Goal: Information Seeking & Learning: Learn about a topic

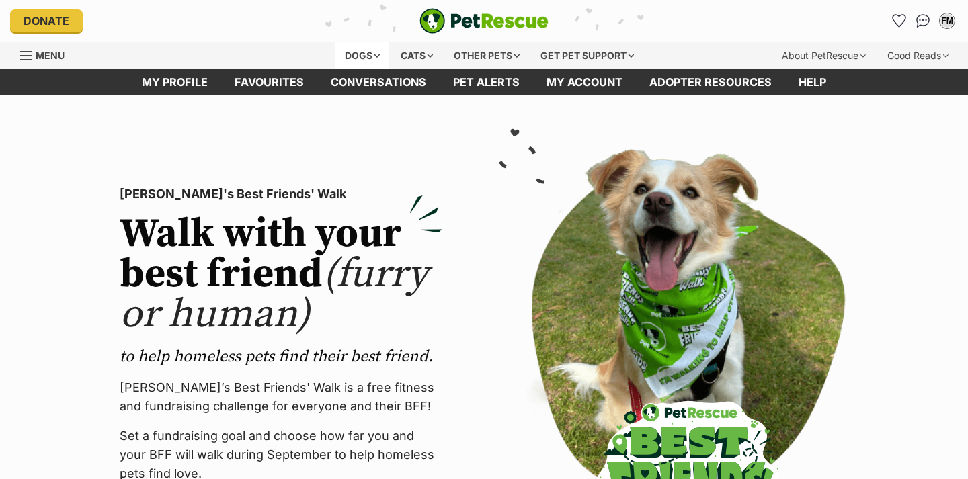
click at [366, 52] on div "Dogs" at bounding box center [362, 55] width 54 height 27
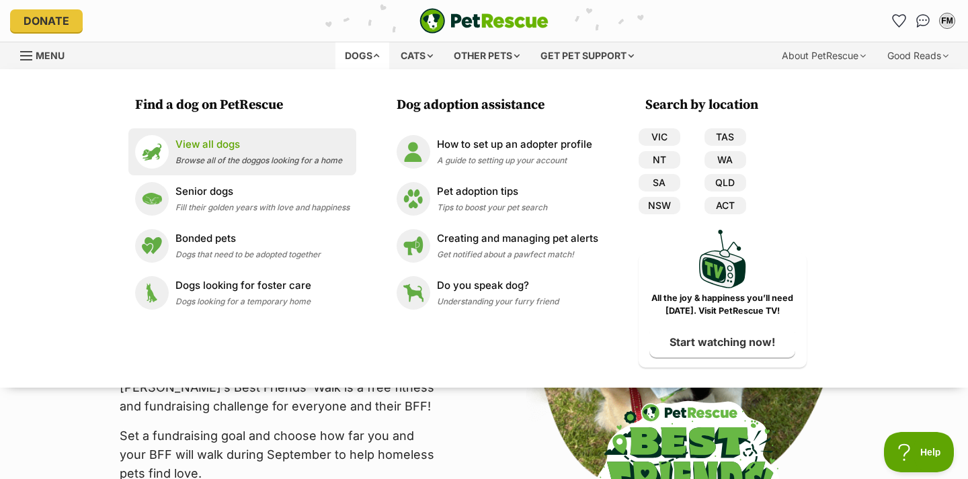
click at [222, 144] on p "View all dogs" at bounding box center [258, 144] width 167 height 15
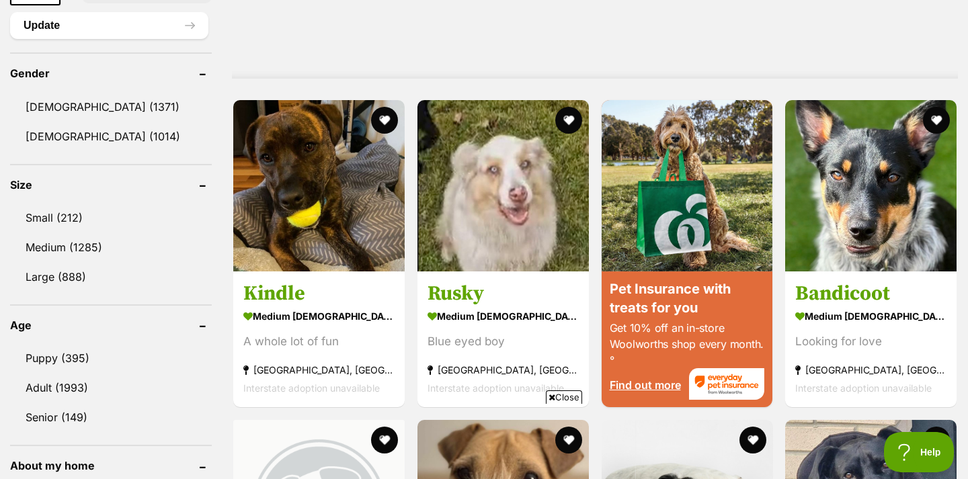
scroll to position [1115, 0]
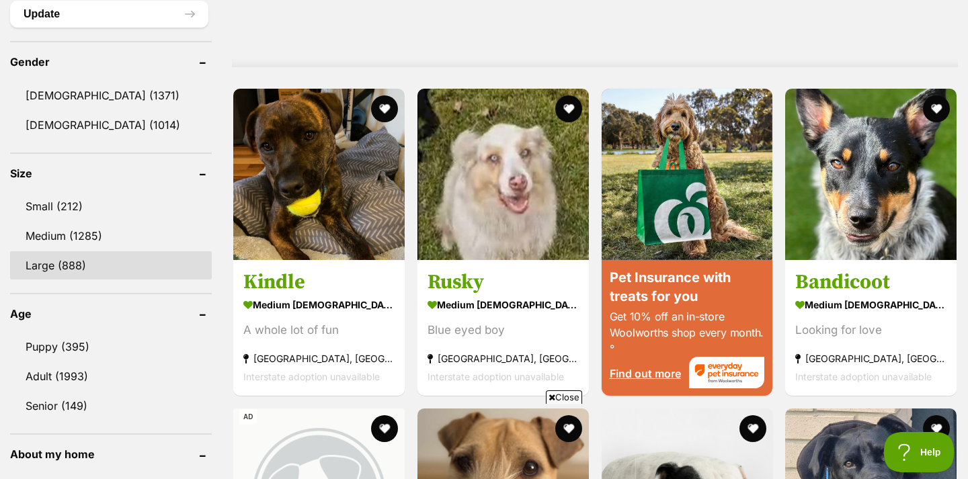
click at [81, 261] on link "Large (888)" at bounding box center [111, 265] width 202 height 28
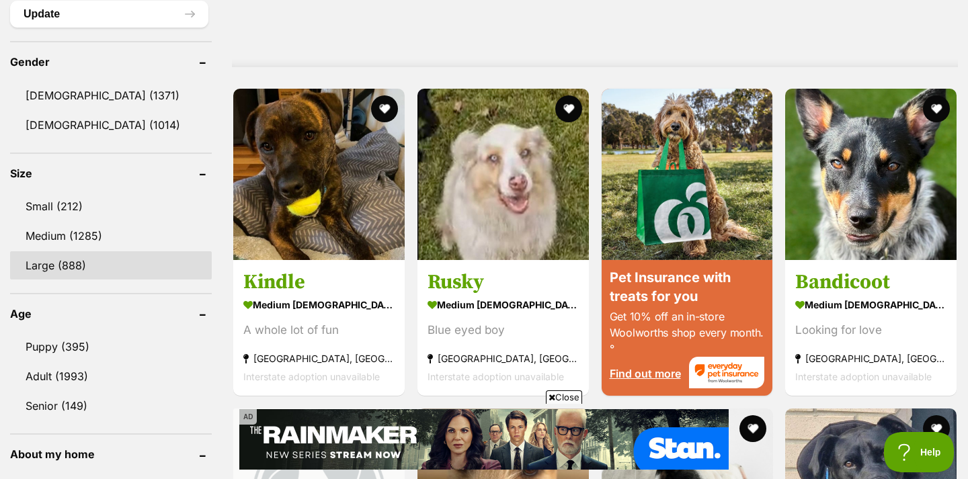
scroll to position [0, 0]
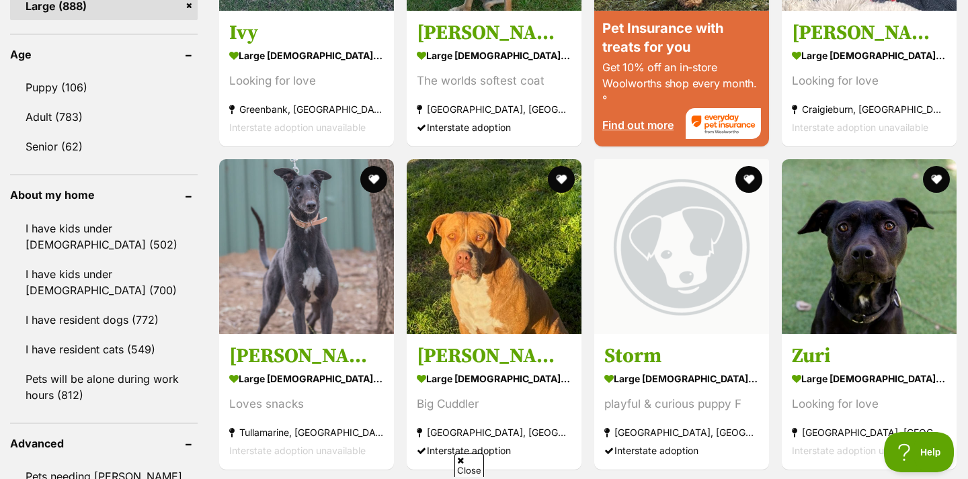
scroll to position [1382, 0]
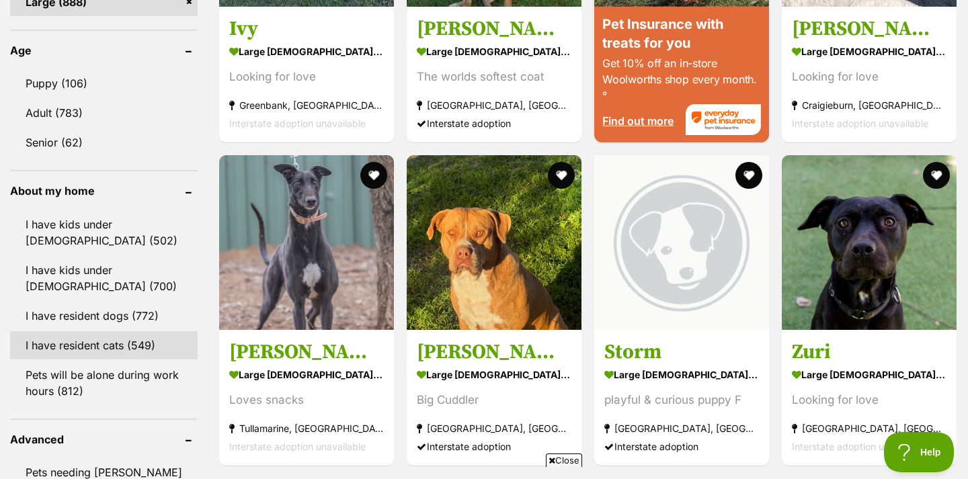
click at [85, 345] on link "I have resident cats (549)" at bounding box center [103, 345] width 187 height 28
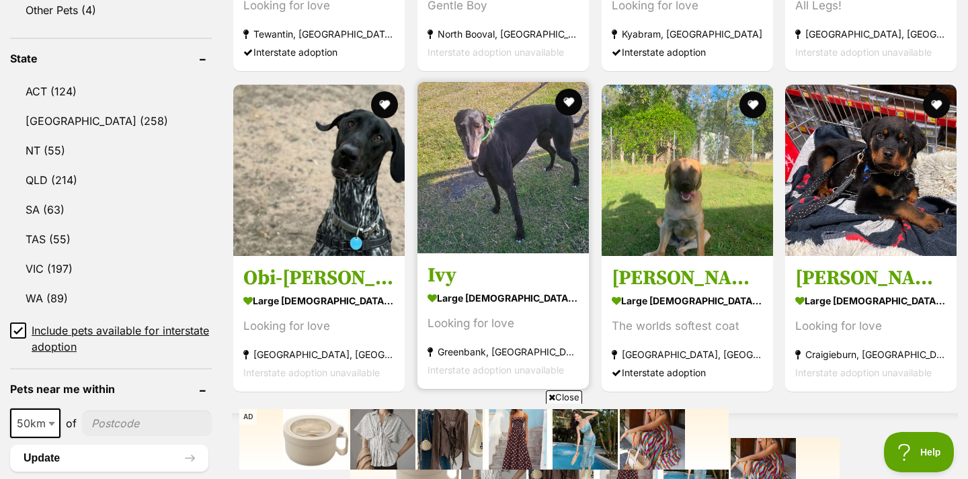
scroll to position [676, 0]
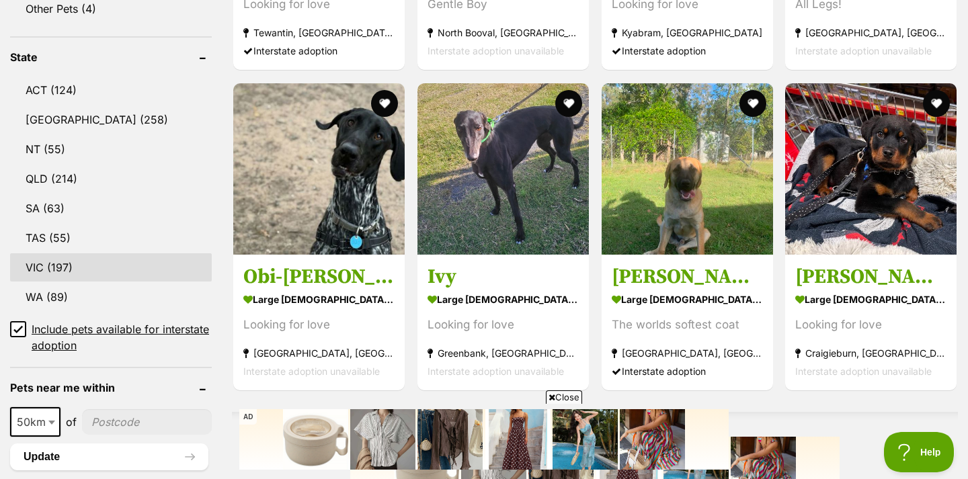
click at [56, 261] on link "VIC (197)" at bounding box center [111, 267] width 202 height 28
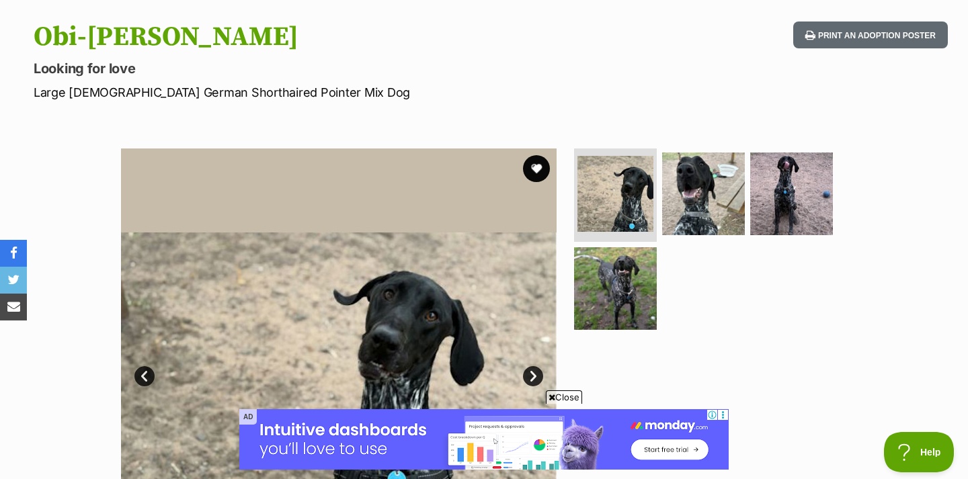
scroll to position [132, 0]
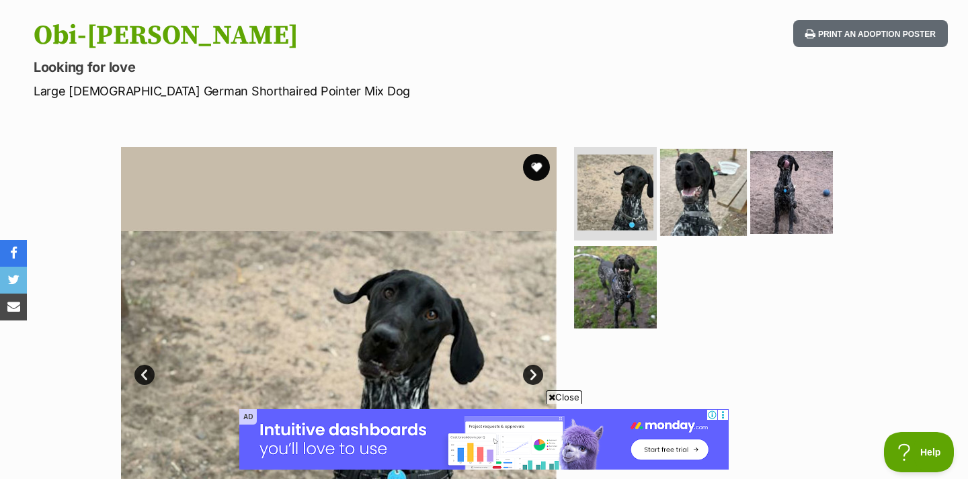
click at [685, 182] on img at bounding box center [703, 191] width 87 height 87
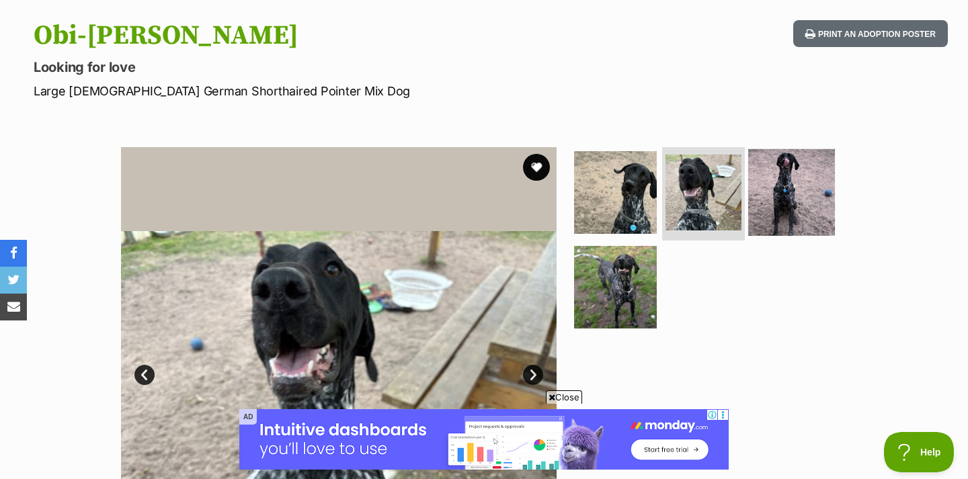
click at [787, 199] on img at bounding box center [791, 191] width 87 height 87
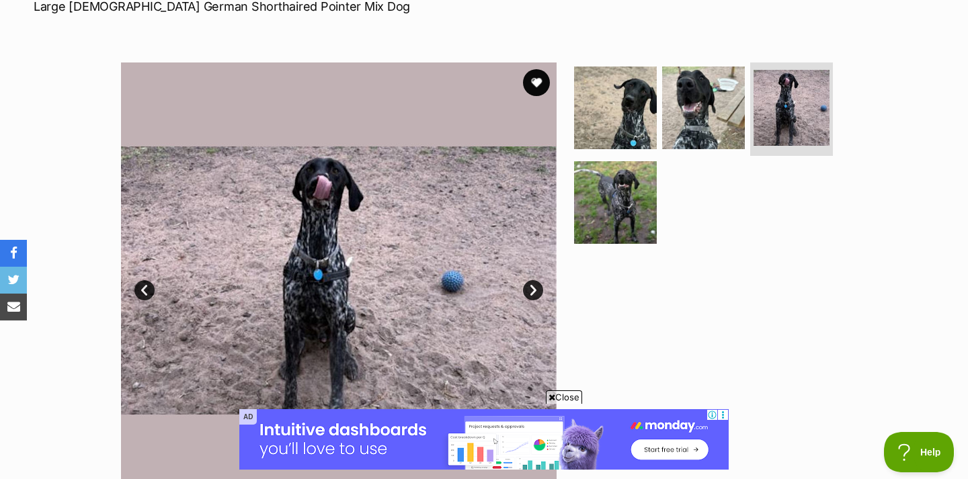
scroll to position [218, 0]
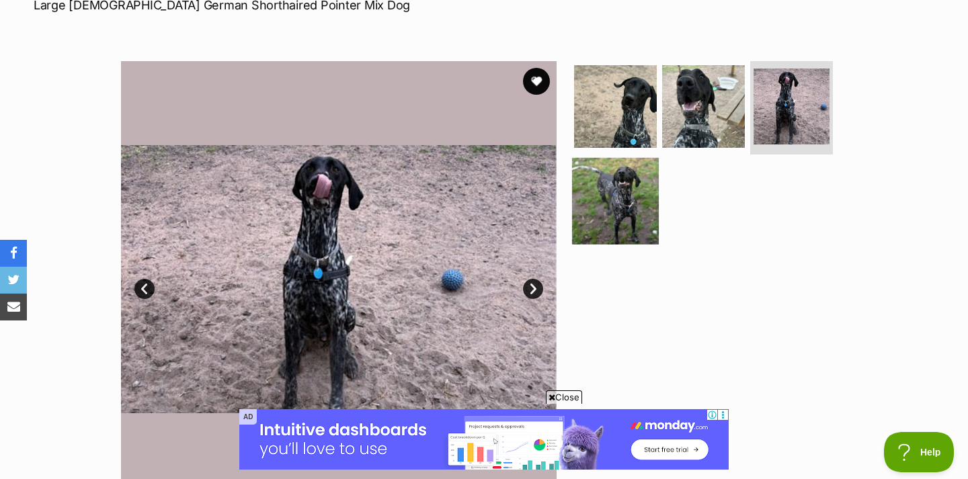
click at [635, 194] on img at bounding box center [615, 201] width 87 height 87
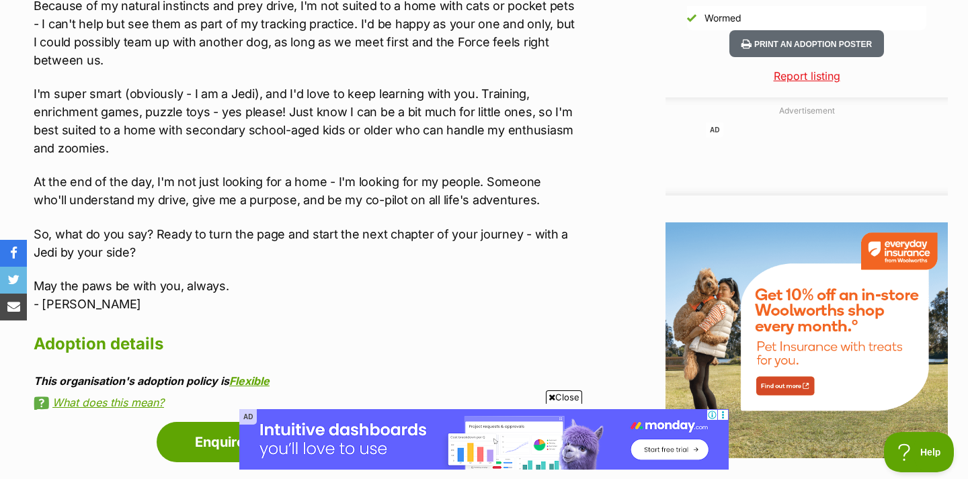
scroll to position [1479, 0]
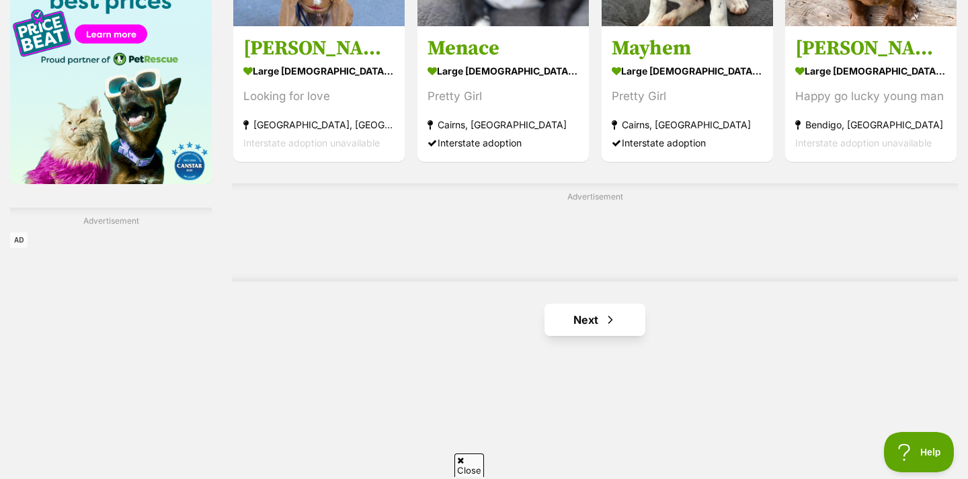
scroll to position [2133, 0]
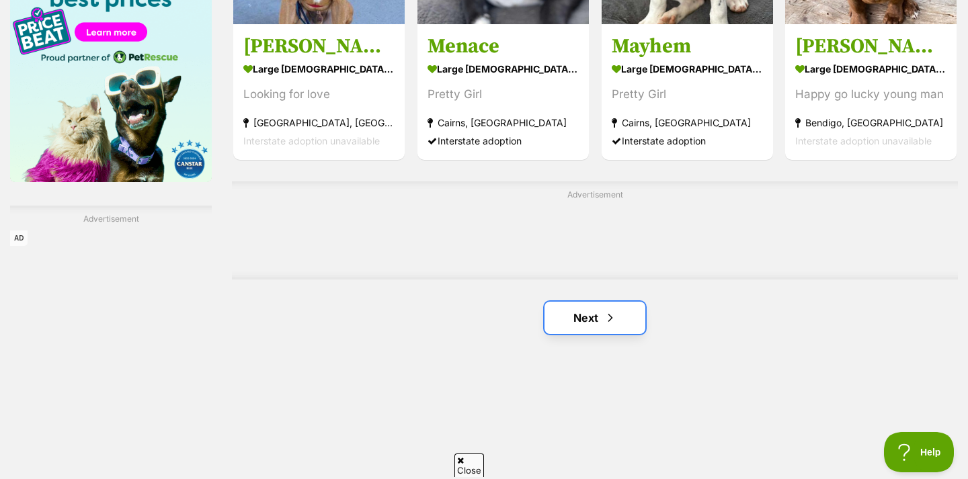
click at [608, 328] on link "Next" at bounding box center [594, 318] width 101 height 32
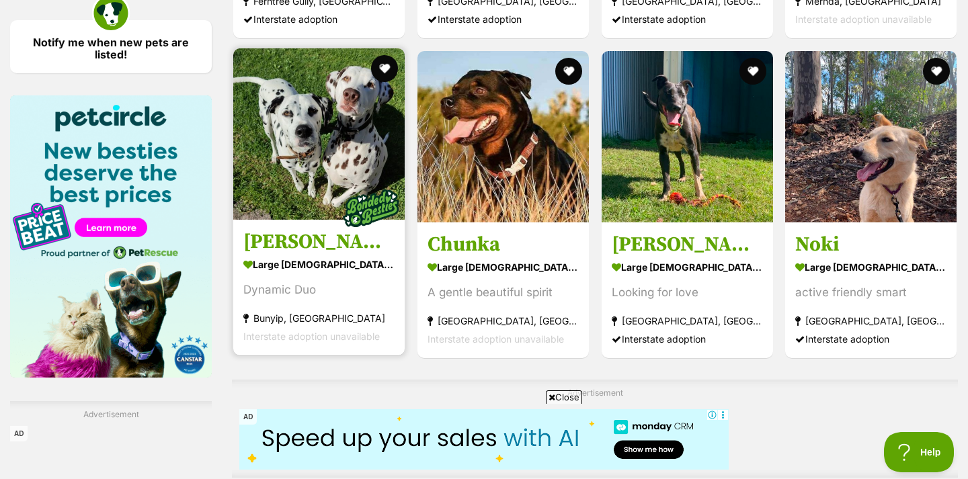
scroll to position [1942, 0]
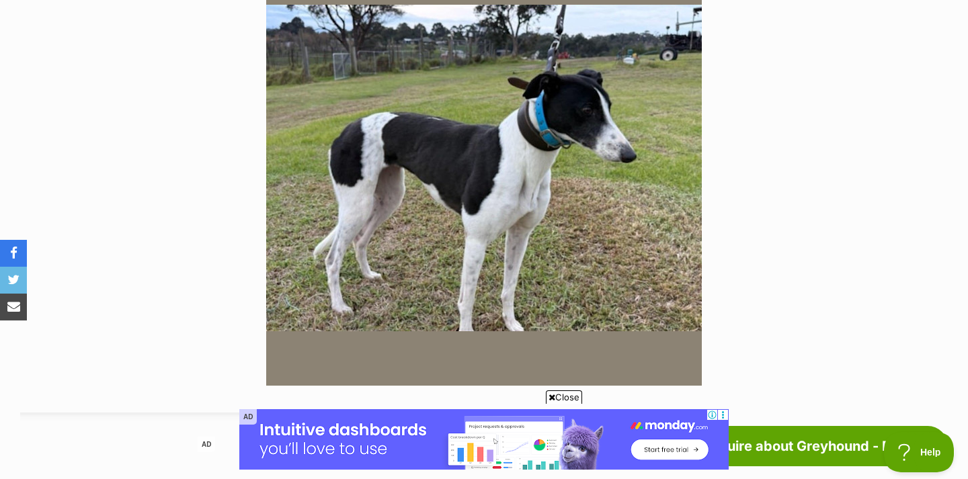
scroll to position [325, 0]
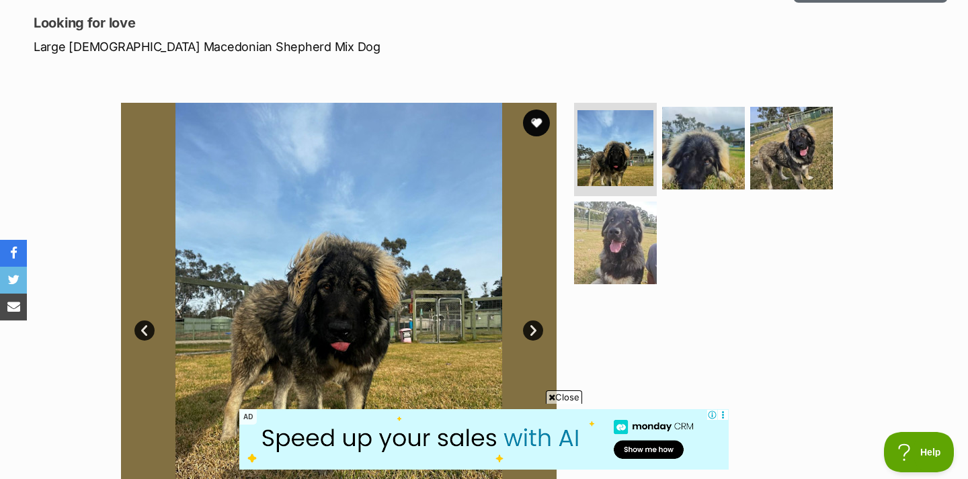
scroll to position [189, 0]
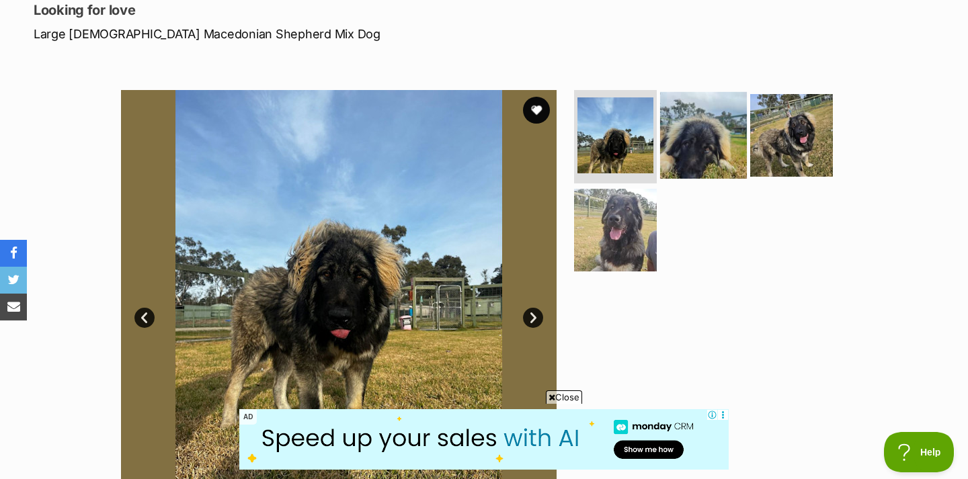
click at [731, 143] on img at bounding box center [703, 134] width 87 height 87
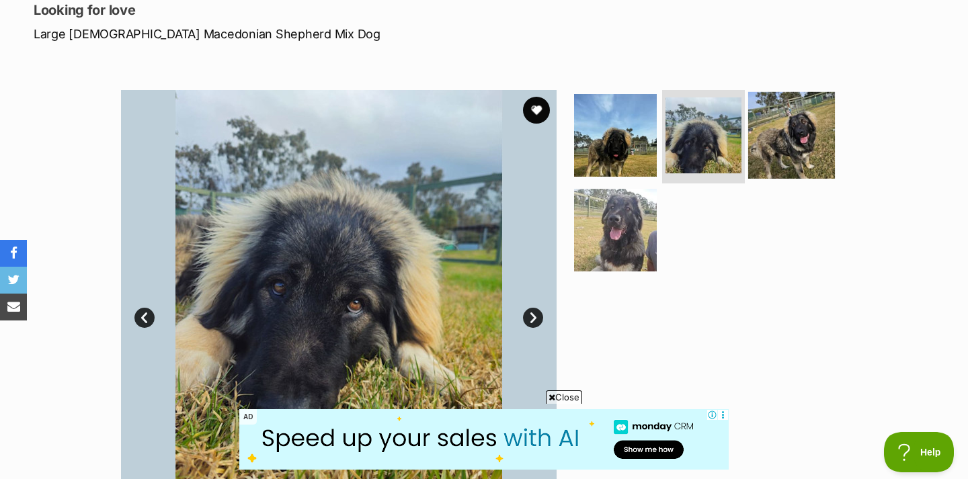
click at [777, 138] on img at bounding box center [791, 134] width 87 height 87
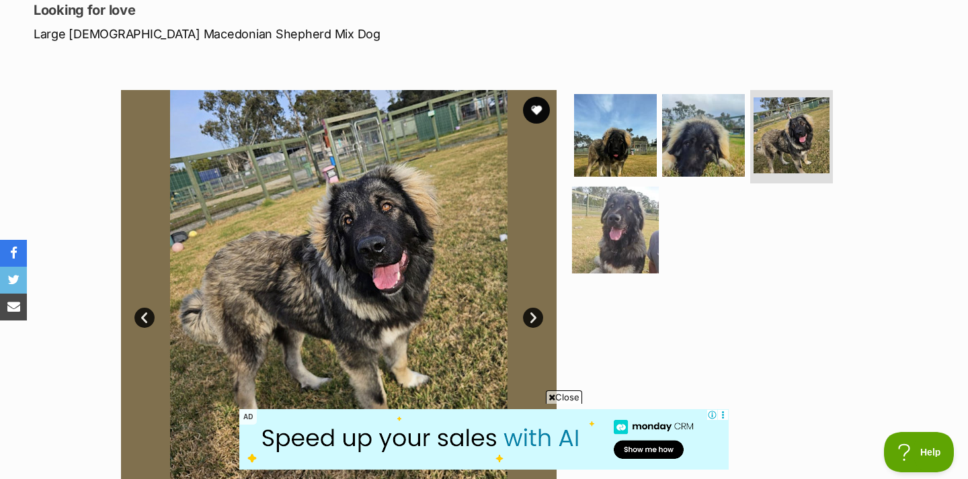
click at [632, 232] on img at bounding box center [615, 230] width 87 height 87
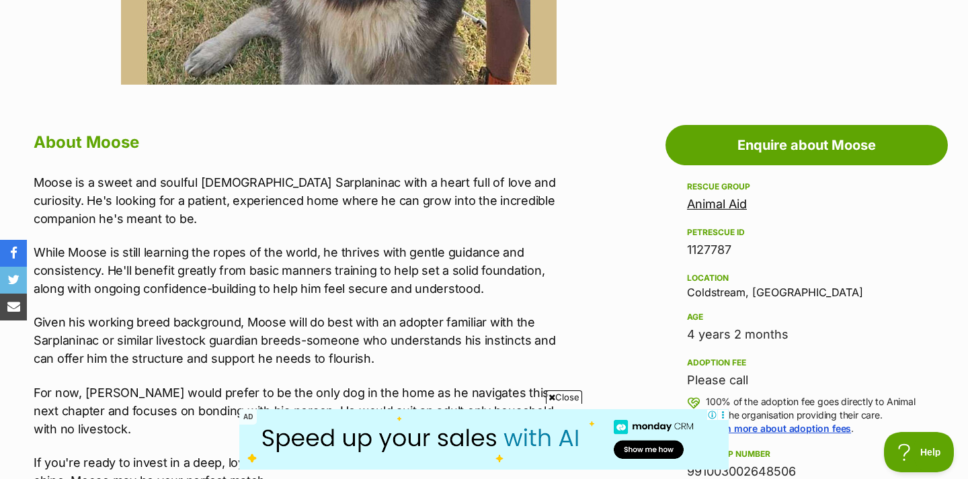
scroll to position [683, 0]
